Goal: Complete application form

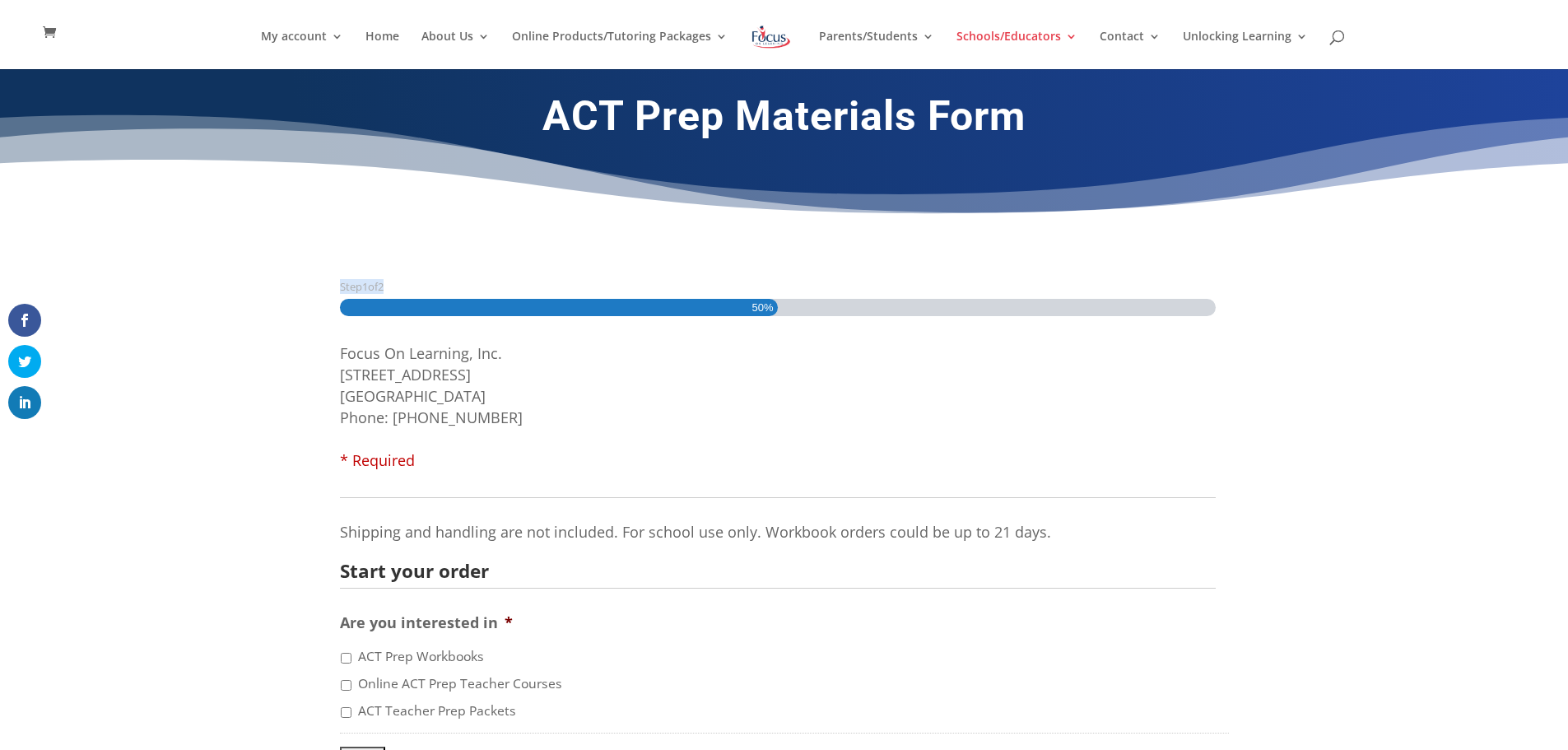
drag, startPoint x: 1567, startPoint y: 152, endPoint x: 1566, endPoint y: 256, distance: 104.0
click at [1566, 258] on div "ACT Prep Materials Form Step 1 of 2 50% Focus On Learning, Inc. [STREET_ADDRESS…" at bounding box center [784, 459] width 1568 height 782
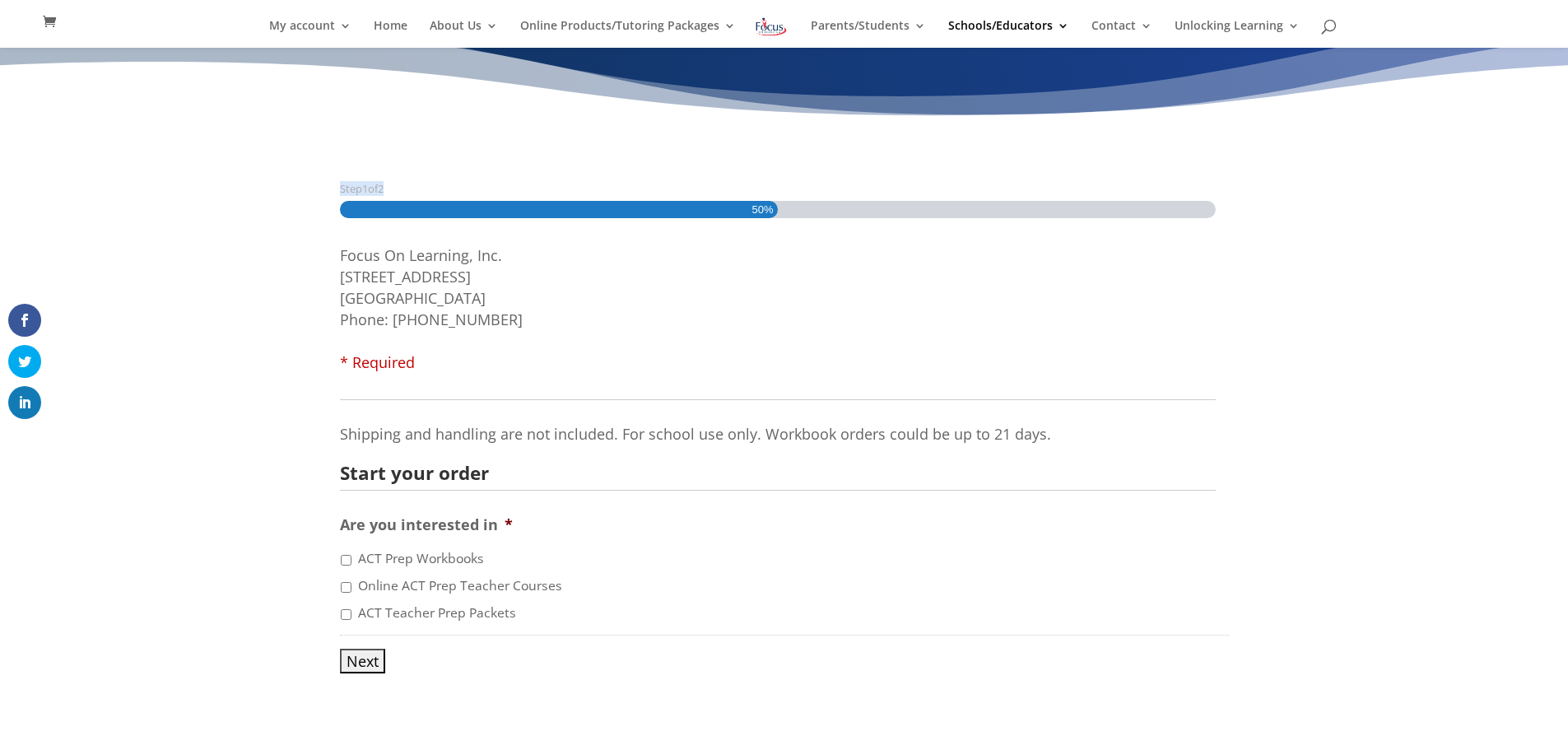
scroll to position [95, 0]
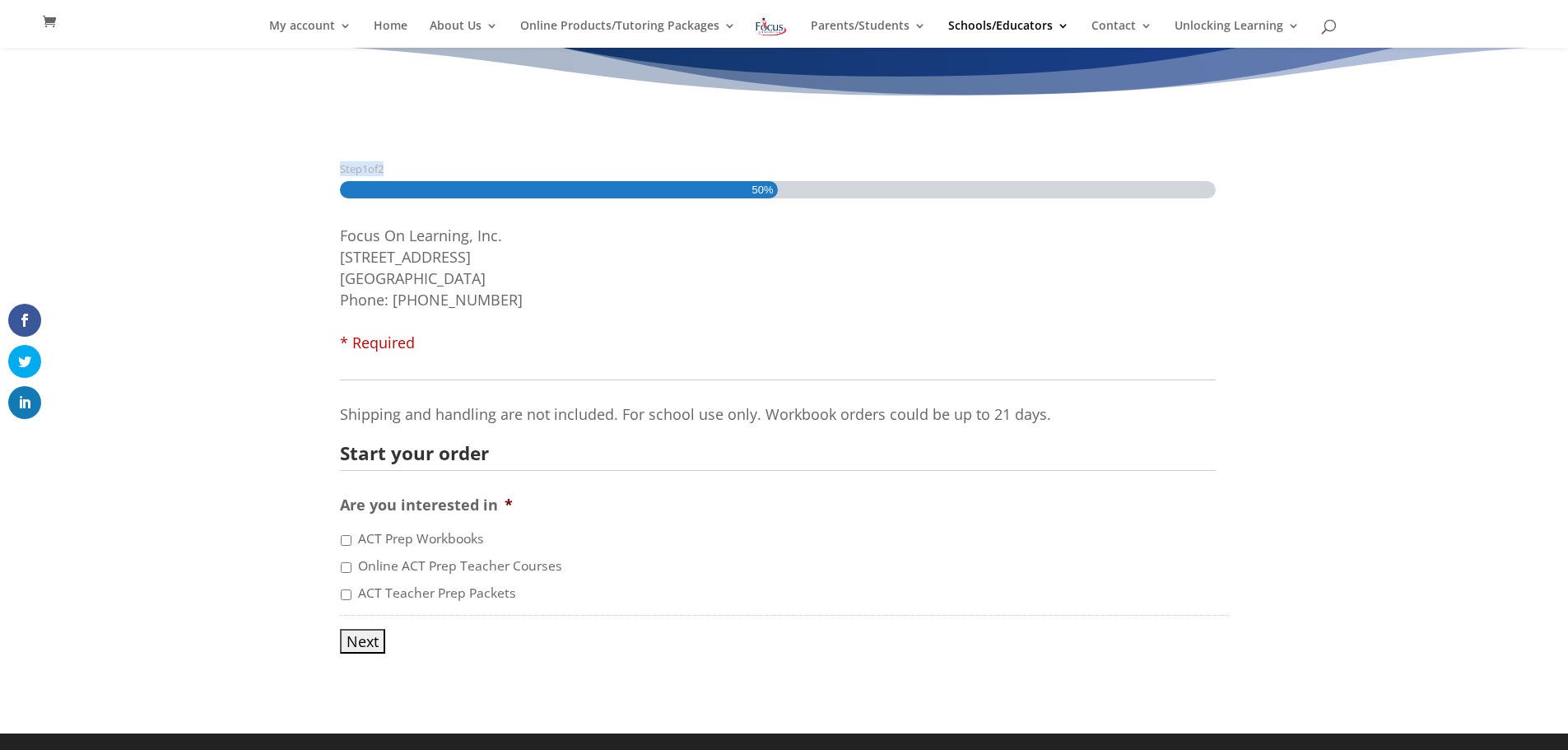
click at [362, 645] on input "Next" at bounding box center [362, 642] width 45 height 25
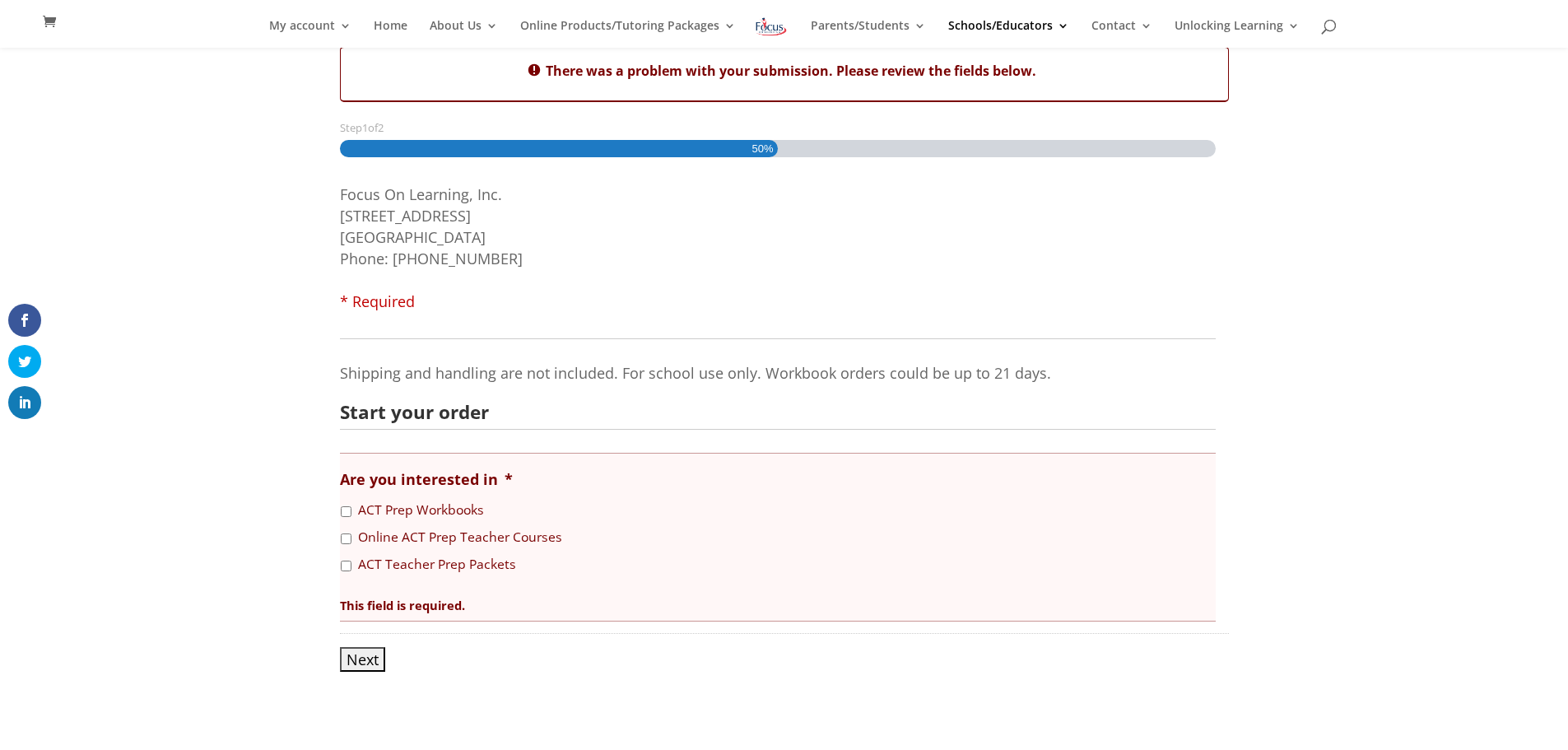
scroll to position [212, 0]
click at [346, 516] on input "ACT Prep Workbooks" at bounding box center [346, 512] width 11 height 11
checkbox input "true"
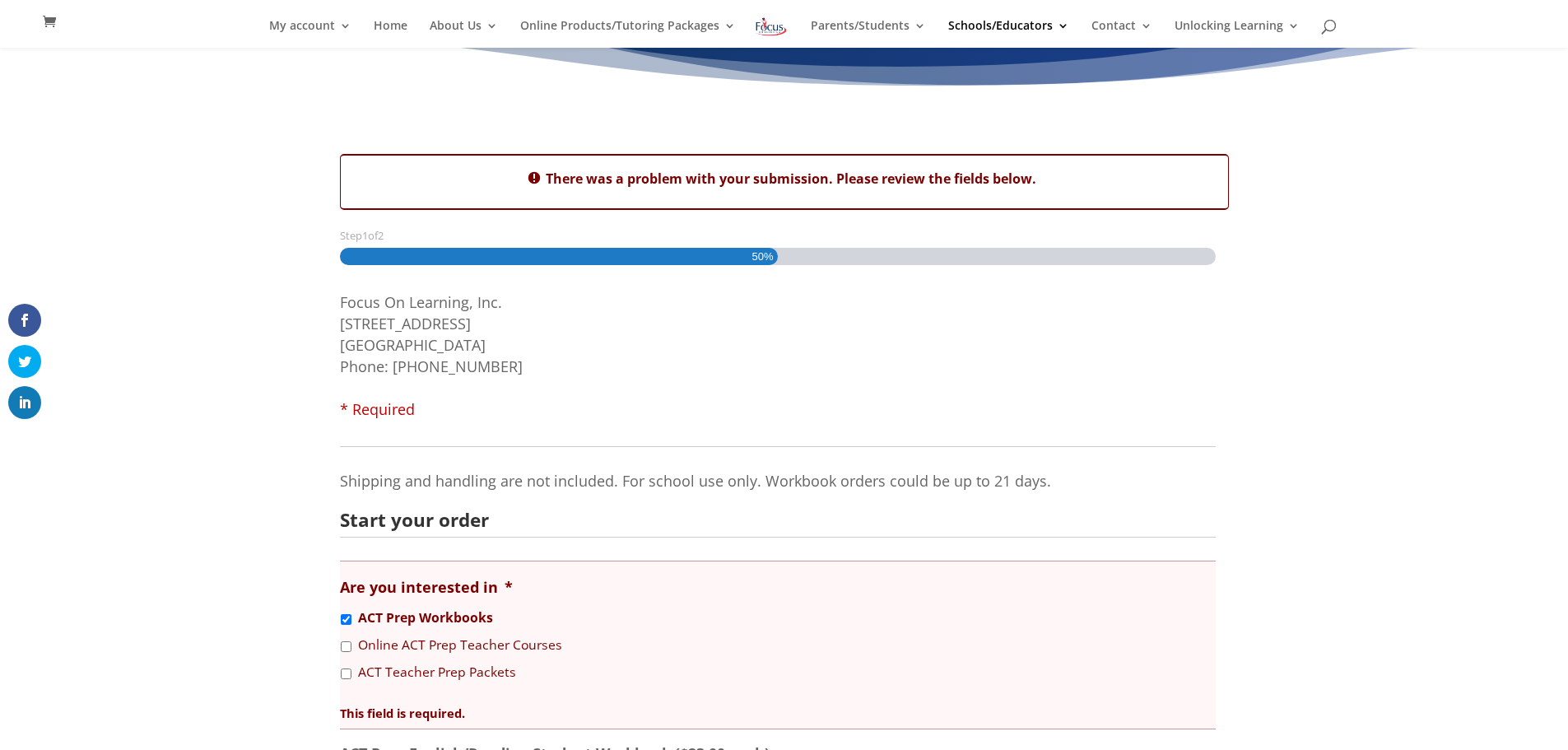
scroll to position [56, 0]
